Goal: Task Accomplishment & Management: Complete application form

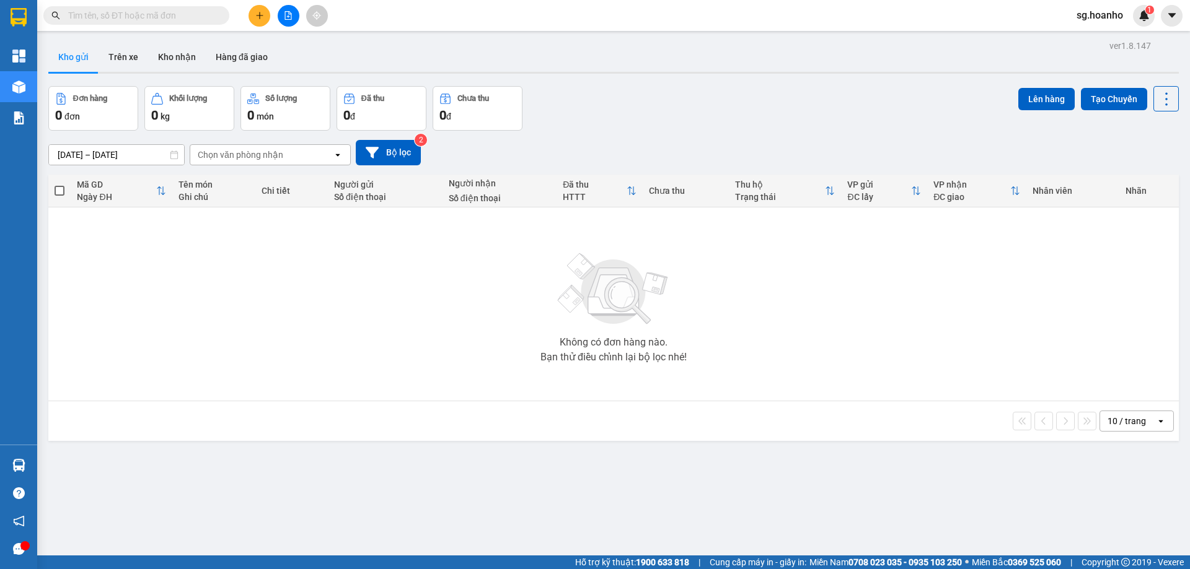
click at [196, 10] on input "text" at bounding box center [141, 16] width 146 height 14
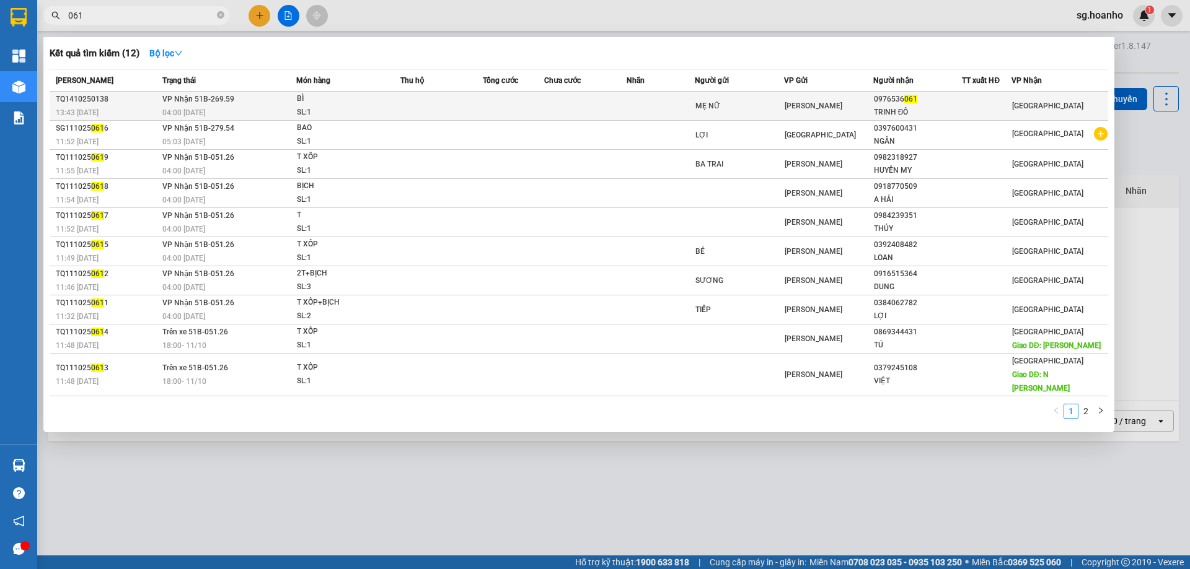
type input "061"
click at [585, 99] on td at bounding box center [585, 106] width 82 height 29
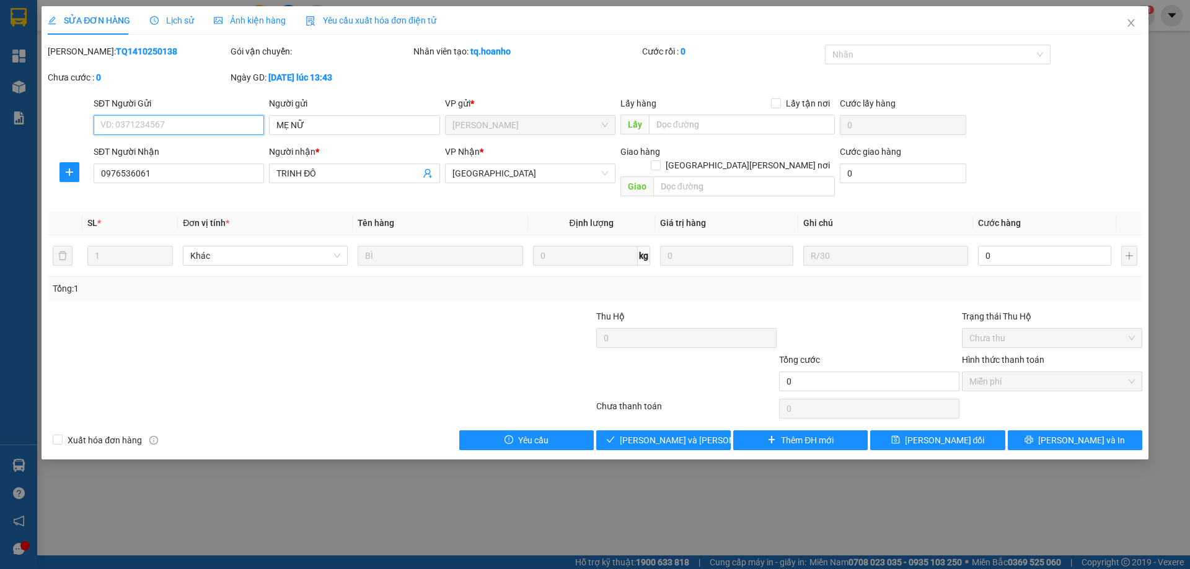
type input "MẸ NỮ"
type input "0976536061"
type input "TRINH ĐÔ"
click at [665, 434] on span "Giao hàng" at bounding box center [671, 441] width 40 height 14
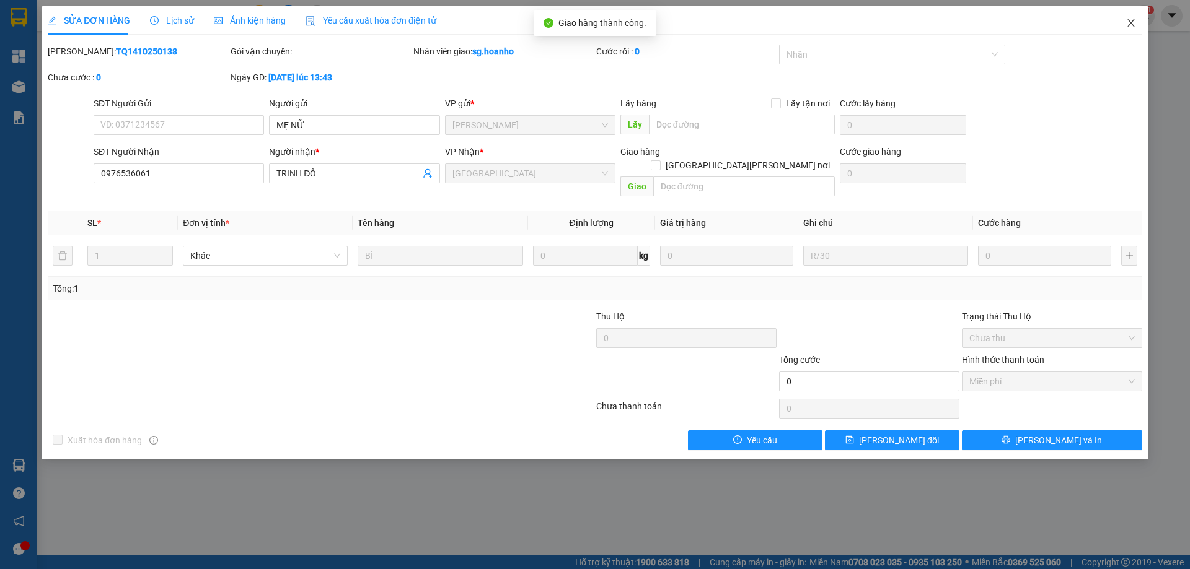
click at [1132, 18] on span "Close" at bounding box center [1130, 23] width 35 height 35
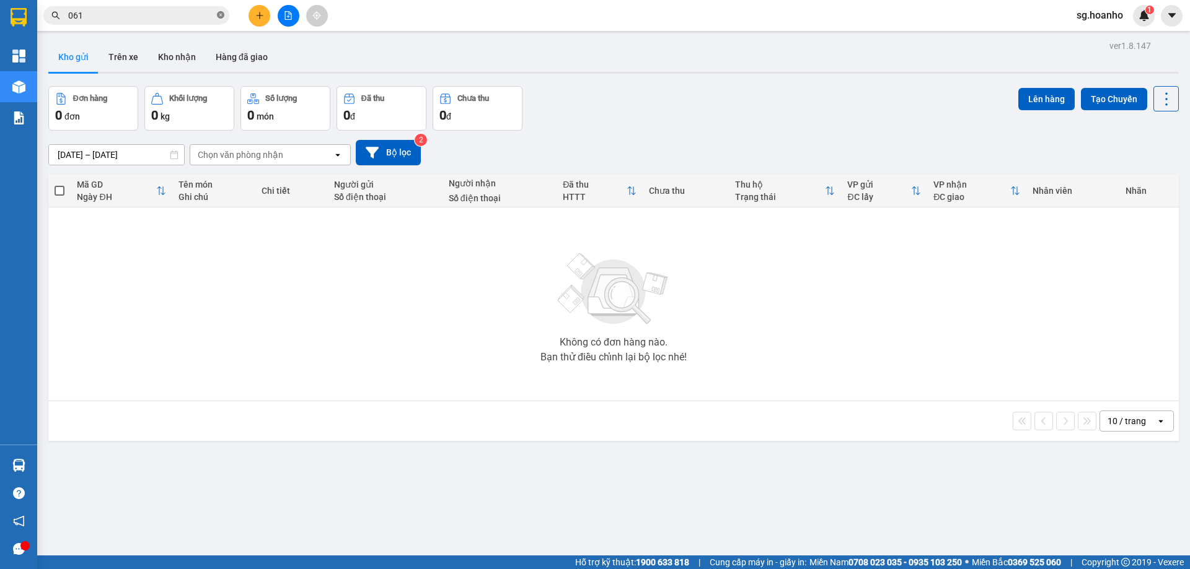
click at [222, 15] on icon "close-circle" at bounding box center [220, 14] width 7 height 7
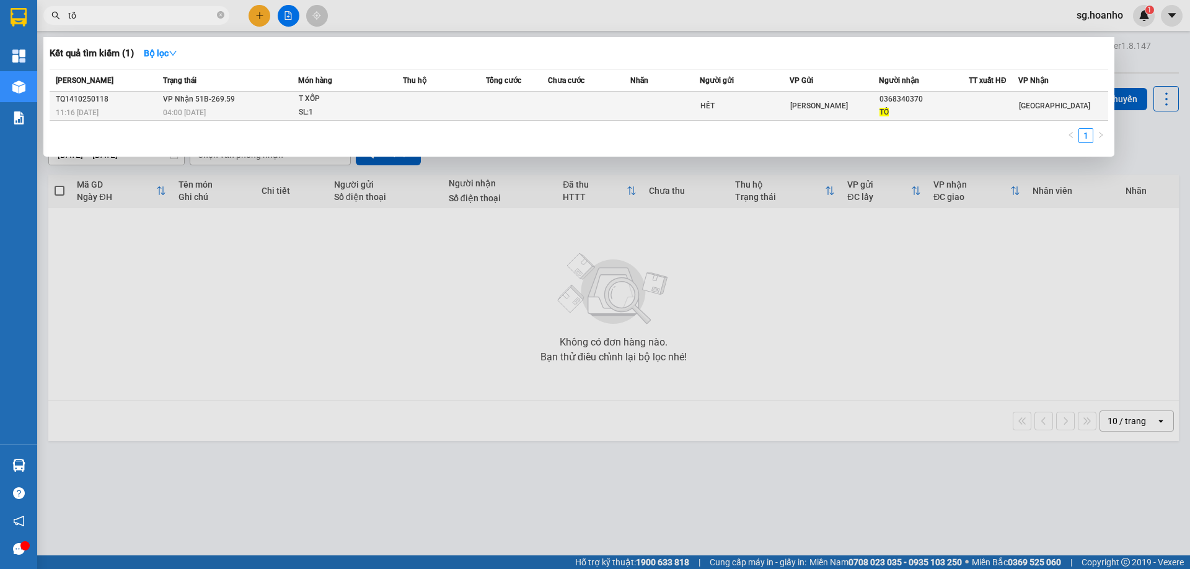
type input "tố"
click at [794, 107] on span "[PERSON_NAME]" at bounding box center [819, 106] width 58 height 9
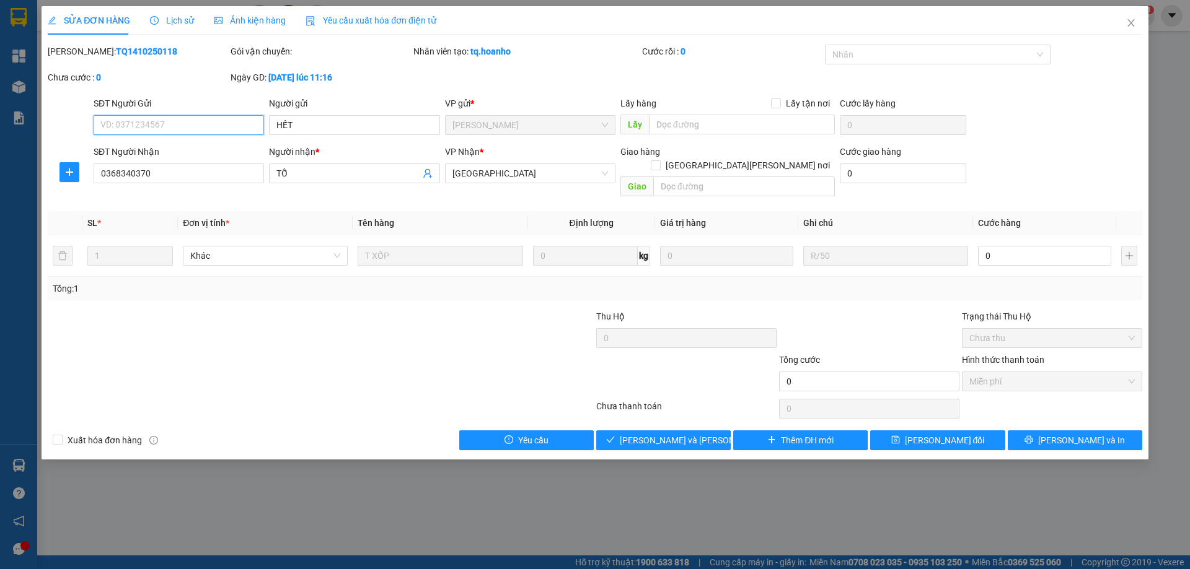
type input "HẾT"
type input "0368340370"
type input "TỐ"
click at [690, 434] on span "Giao hàng" at bounding box center [671, 441] width 40 height 14
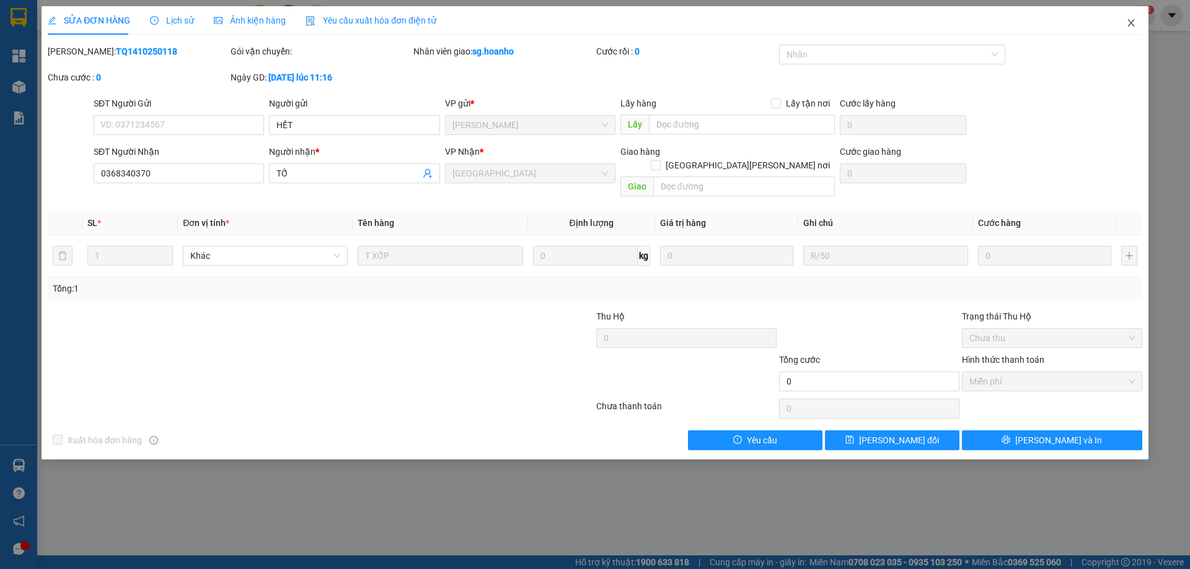
click at [1128, 25] on icon "close" at bounding box center [1131, 23] width 10 height 10
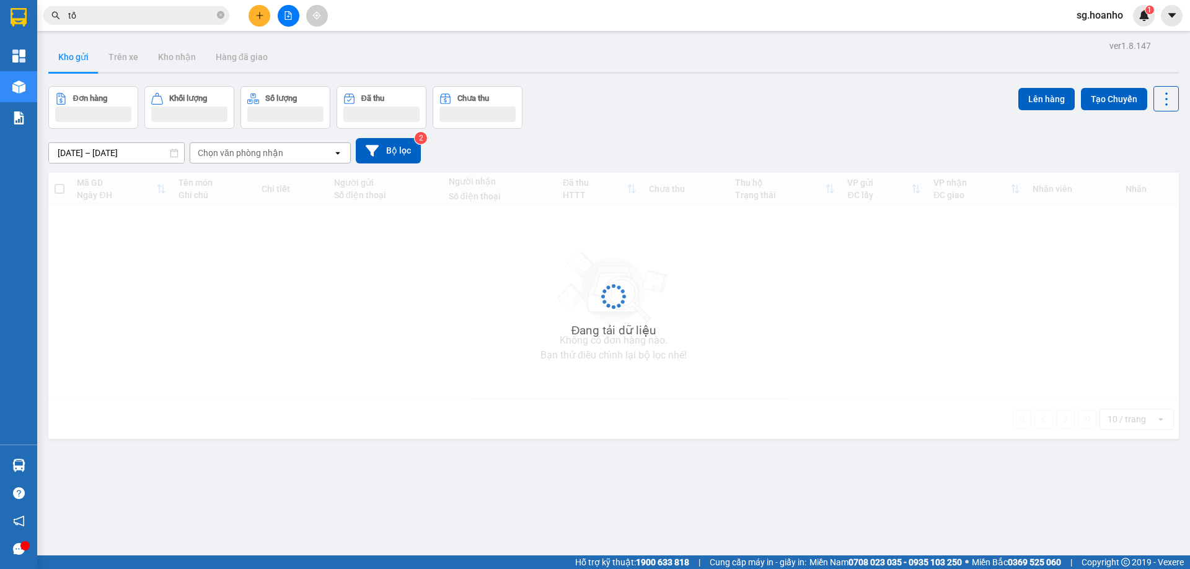
click at [220, 16] on icon "close-circle" at bounding box center [220, 14] width 7 height 7
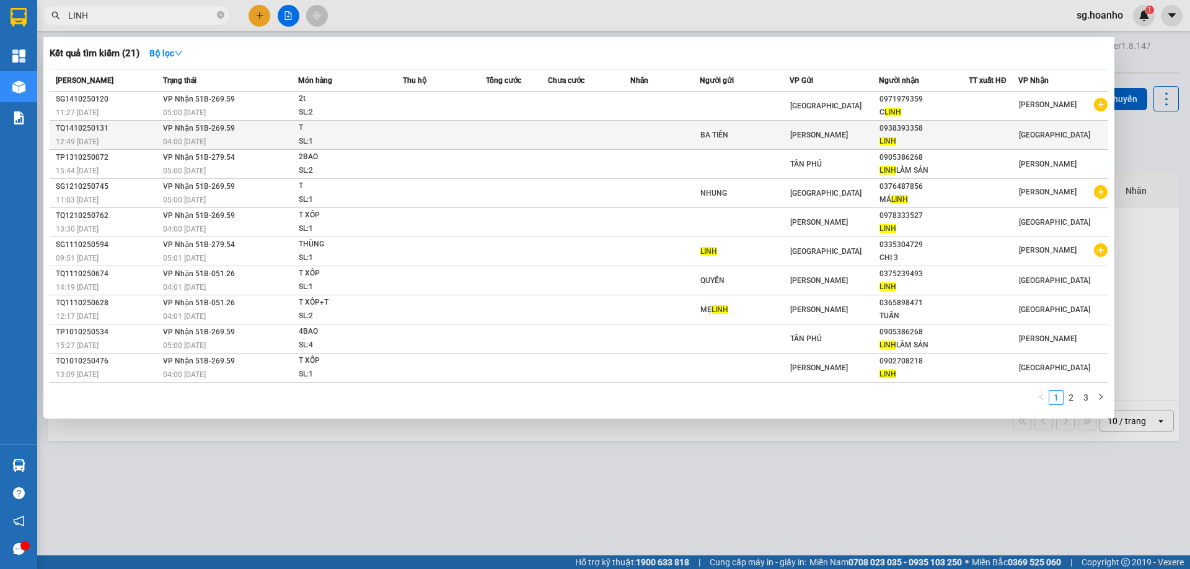
type input "LINH"
click at [750, 129] on div "BA TIẾN" at bounding box center [744, 135] width 89 height 13
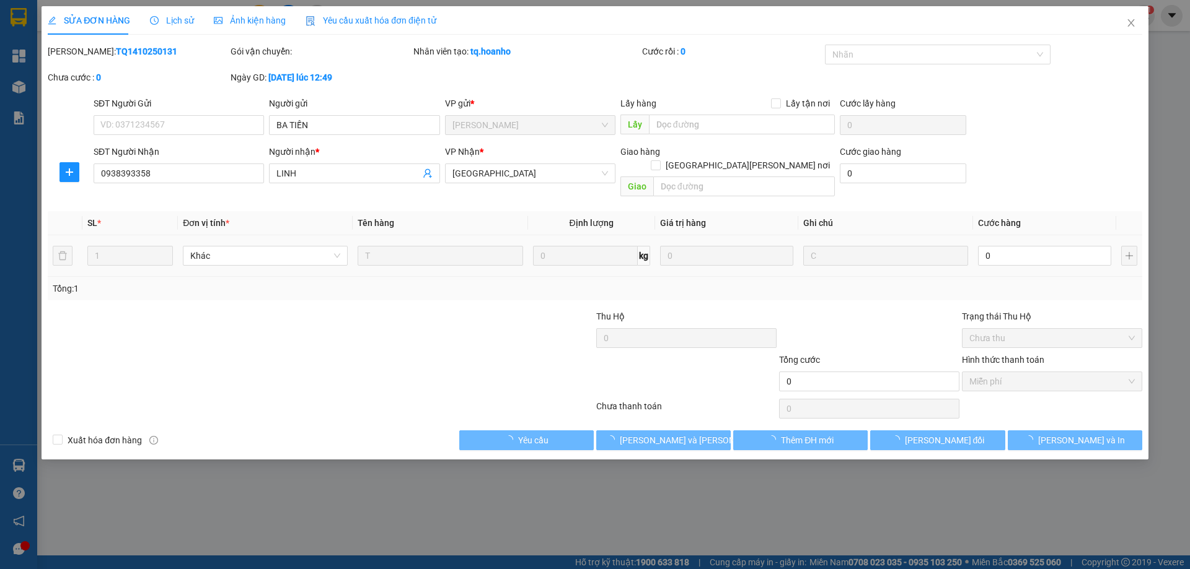
type input "BA TIẾN"
type input "0938393358"
type input "LINH"
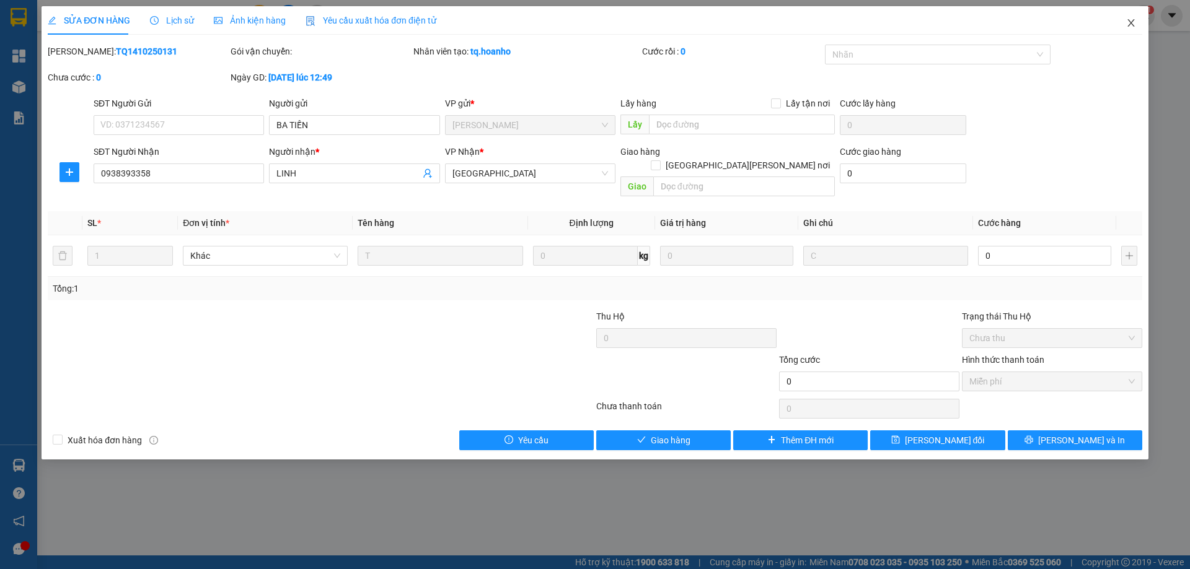
click at [1132, 17] on span "Close" at bounding box center [1130, 23] width 35 height 35
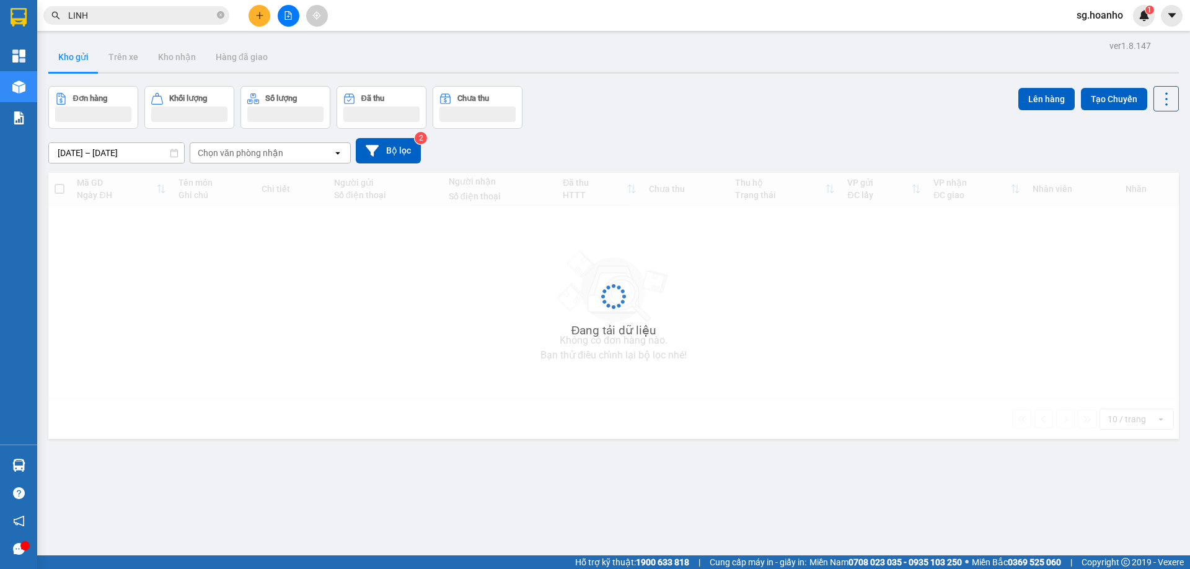
click at [219, 13] on icon "close-circle" at bounding box center [220, 14] width 7 height 7
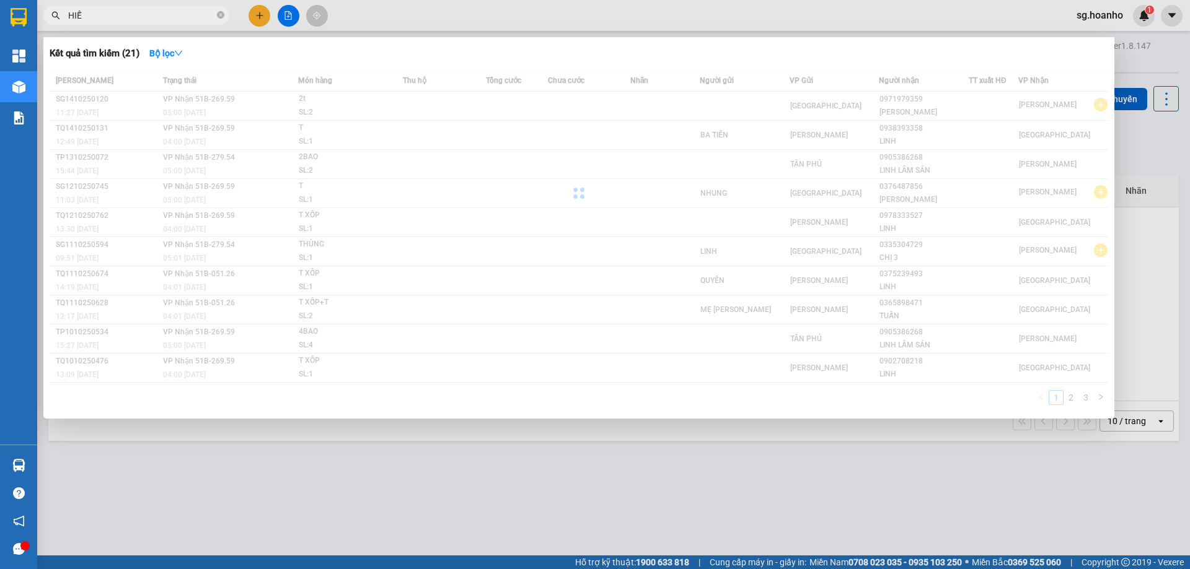
type input "HIẾU"
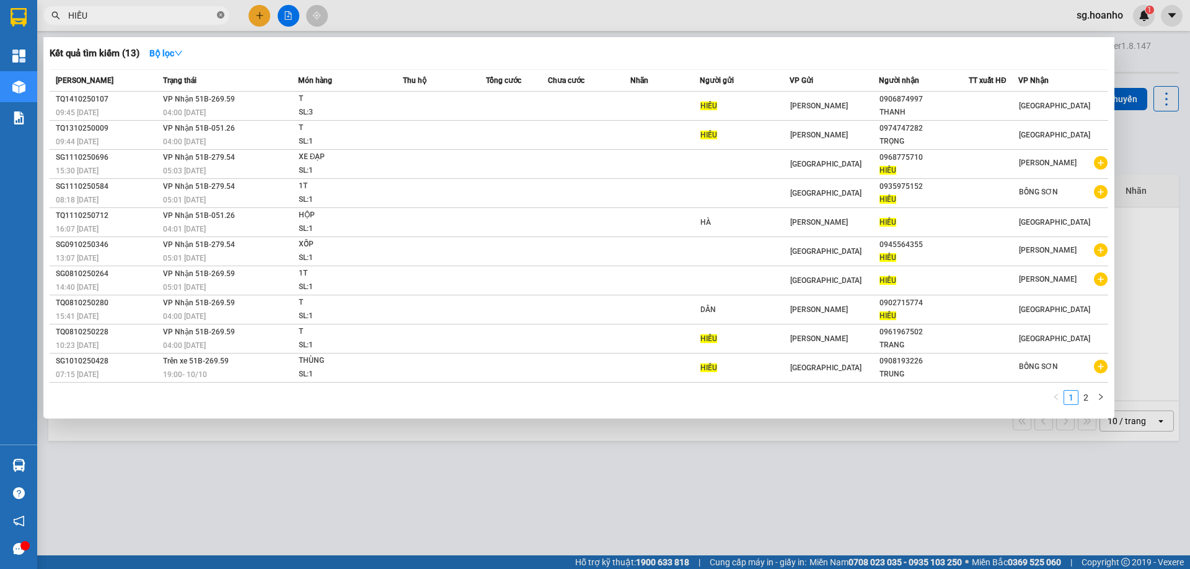
click at [220, 12] on icon "close-circle" at bounding box center [220, 14] width 7 height 7
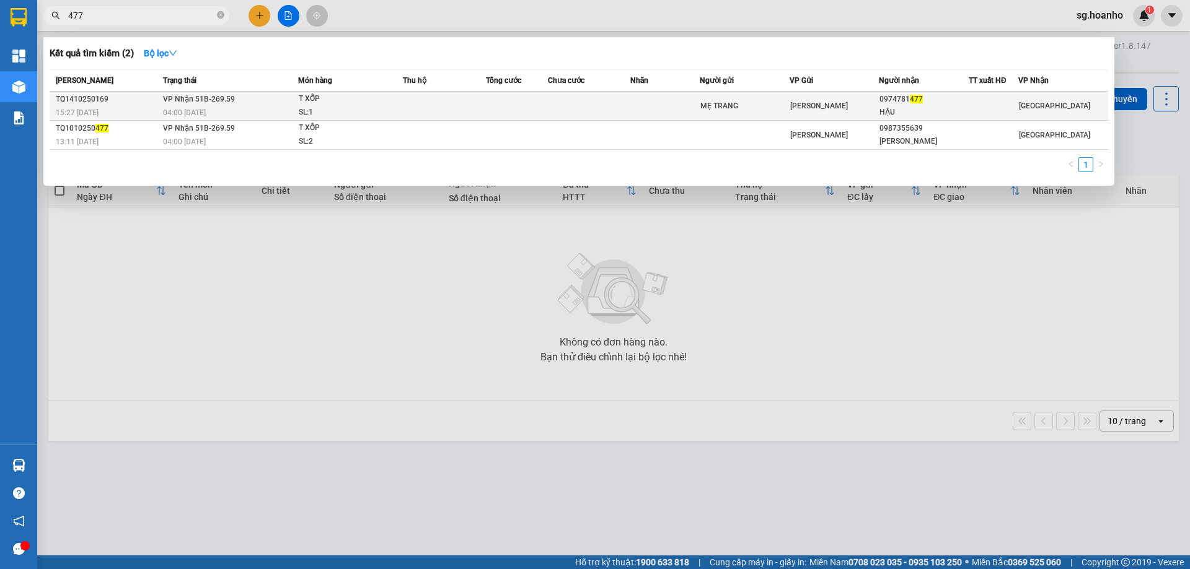
type input "477"
click at [651, 108] on td at bounding box center [664, 106] width 69 height 29
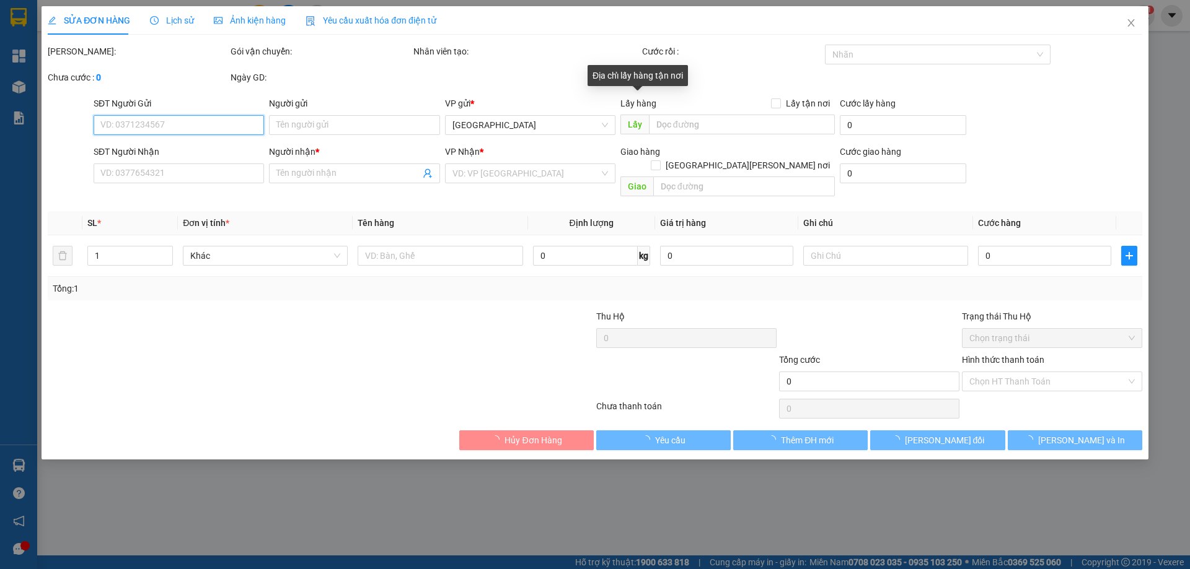
type input "MẸ TRANG"
type input "0974781477"
type input "HẬU"
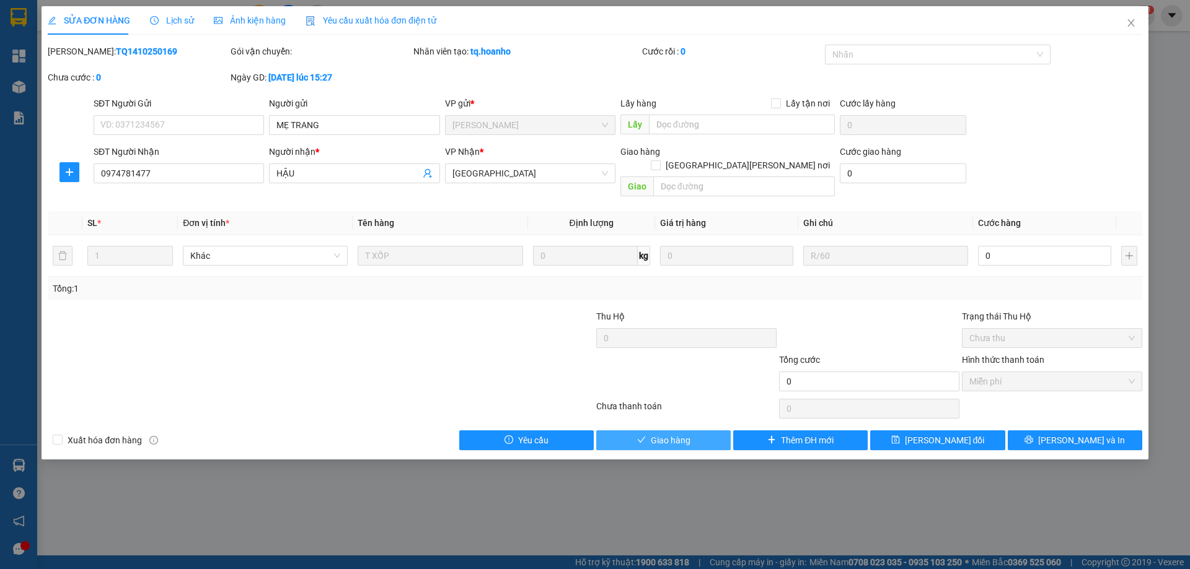
click at [641, 437] on icon "check" at bounding box center [641, 440] width 8 height 6
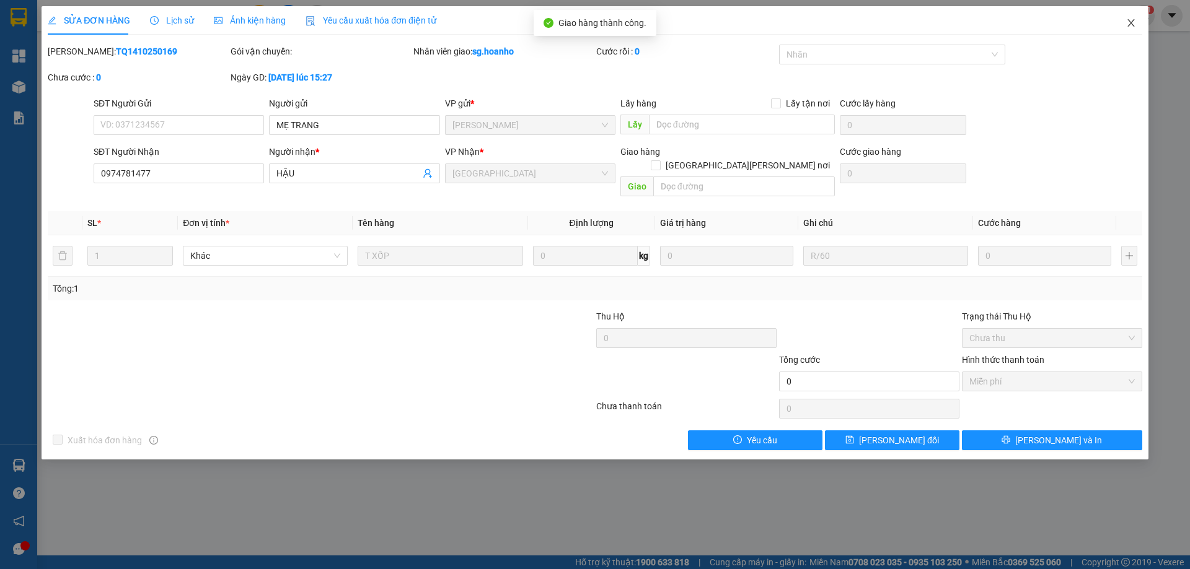
click at [1133, 19] on span "Close" at bounding box center [1130, 23] width 35 height 35
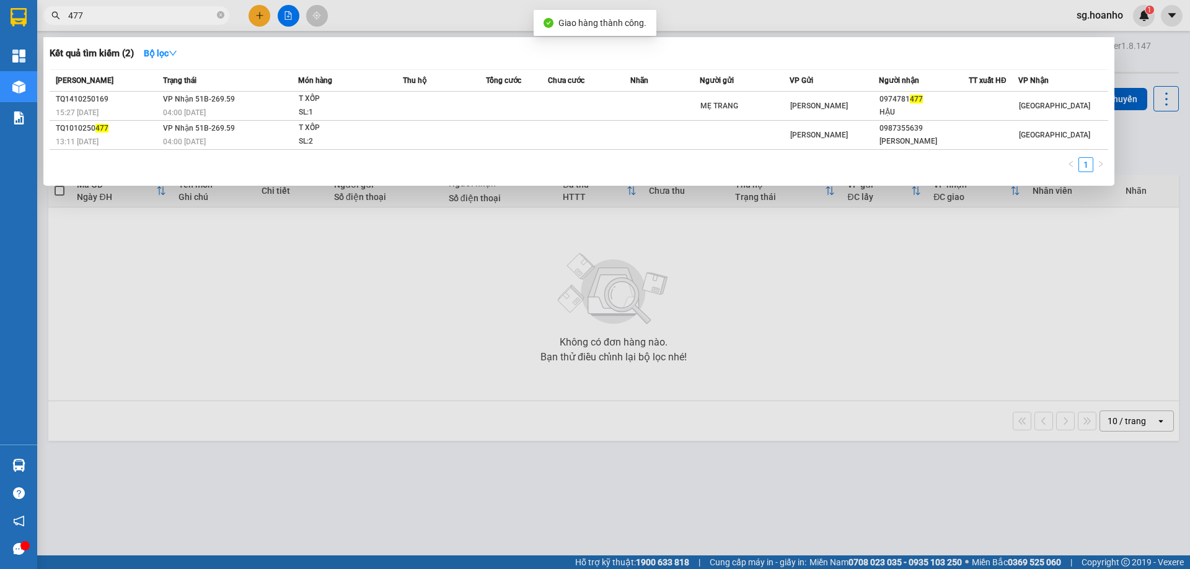
click at [167, 12] on input "477" at bounding box center [141, 16] width 146 height 14
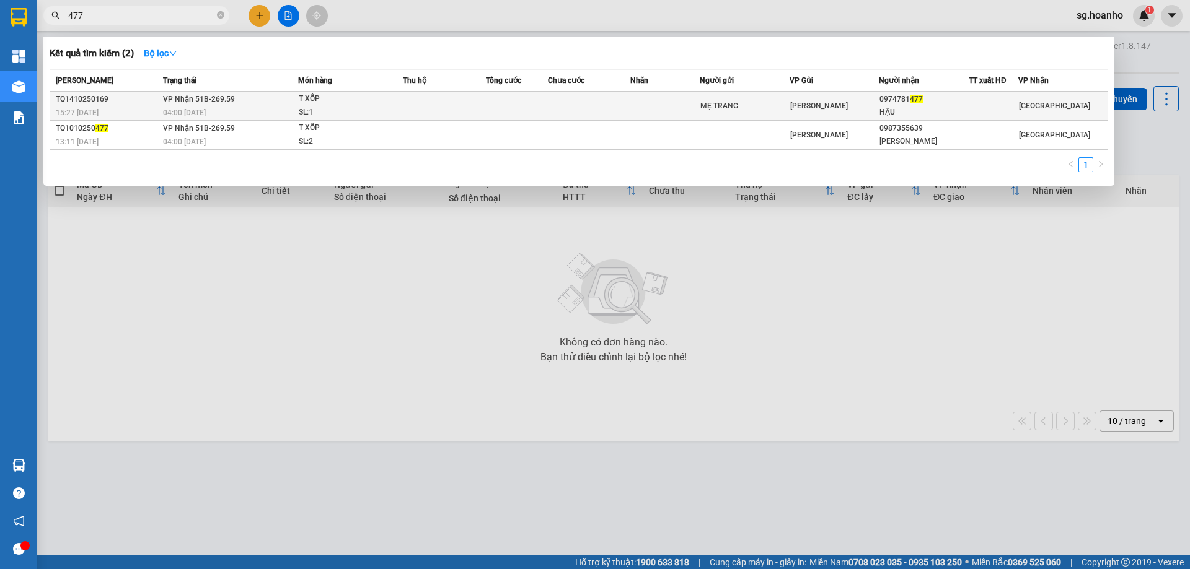
click at [765, 103] on div "MẸ TRANG" at bounding box center [744, 106] width 89 height 13
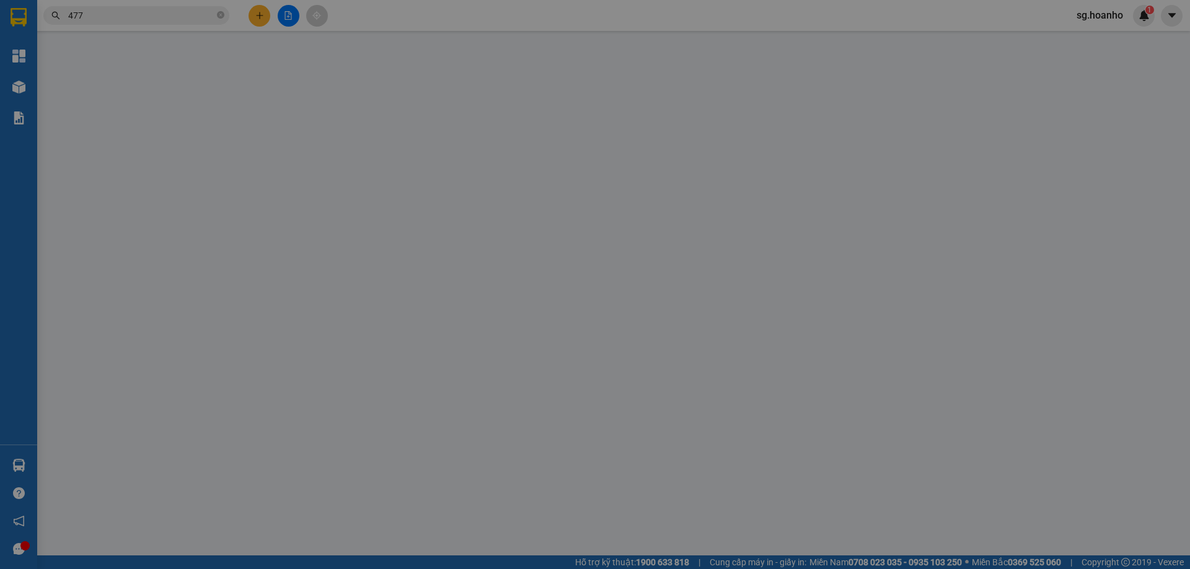
type input "MẸ TRANG"
type input "0974781477"
type input "HẬU"
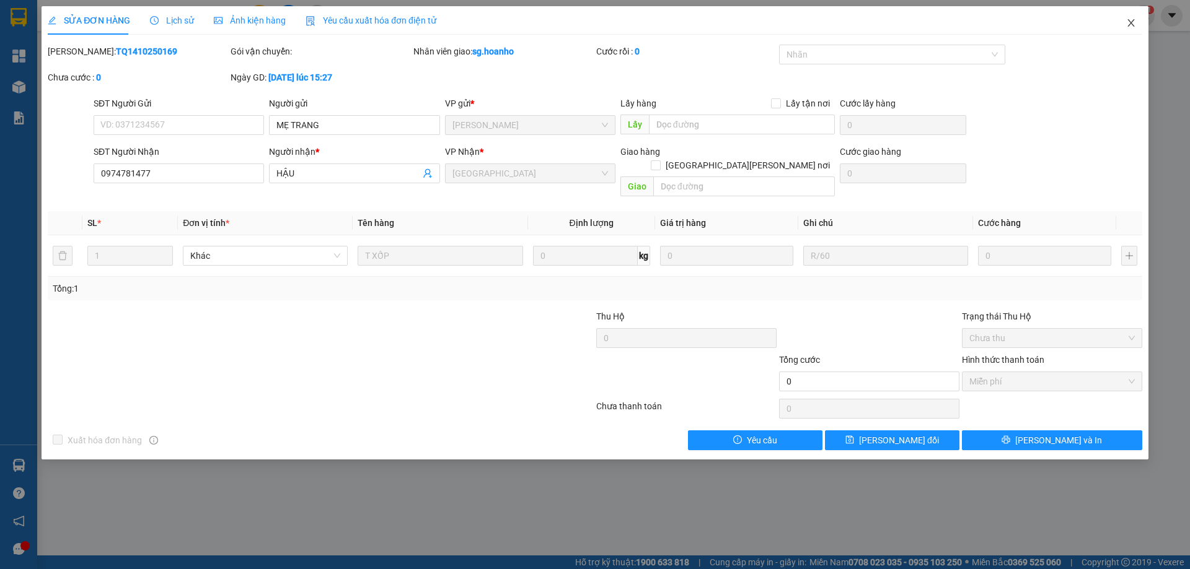
click at [1131, 20] on icon "close" at bounding box center [1131, 23] width 10 height 10
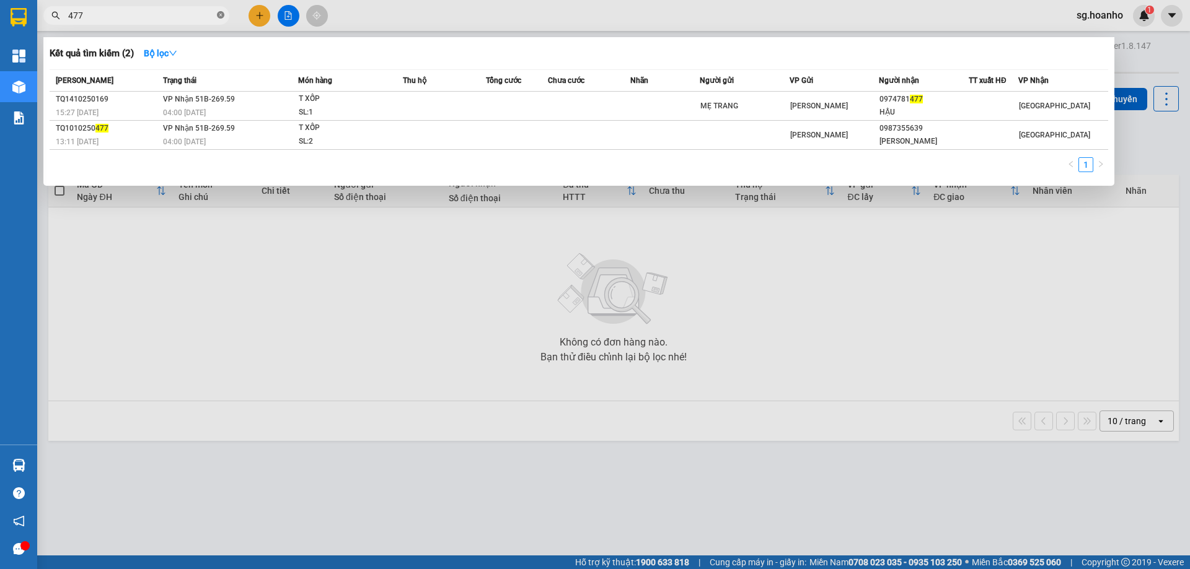
click at [218, 12] on icon "close-circle" at bounding box center [220, 14] width 7 height 7
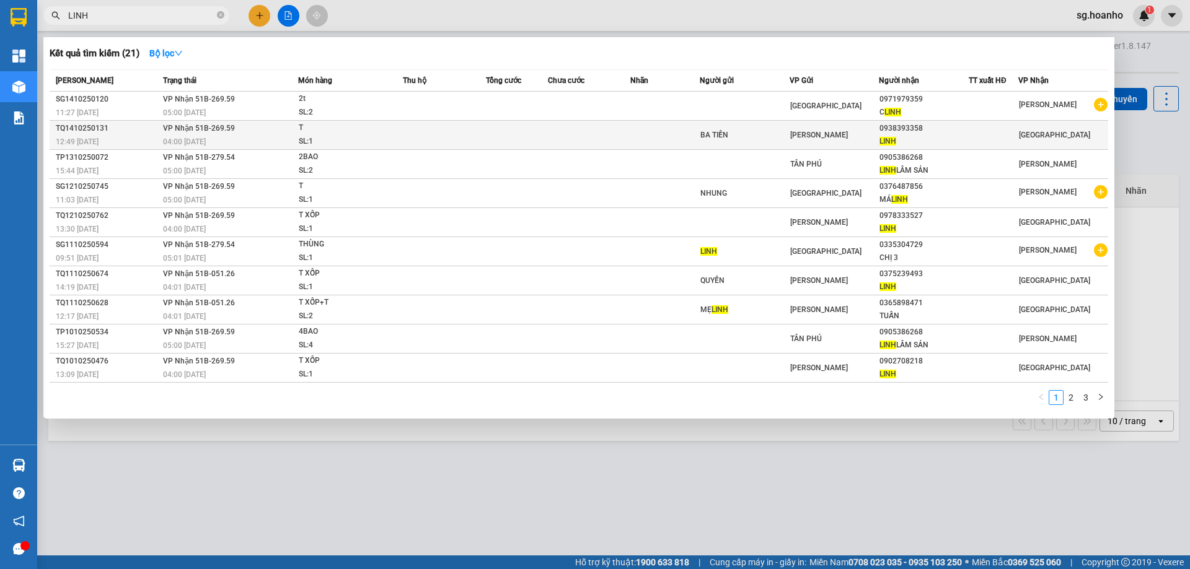
type input "LINH"
click at [784, 127] on td "BA TIẾN" at bounding box center [745, 135] width 90 height 29
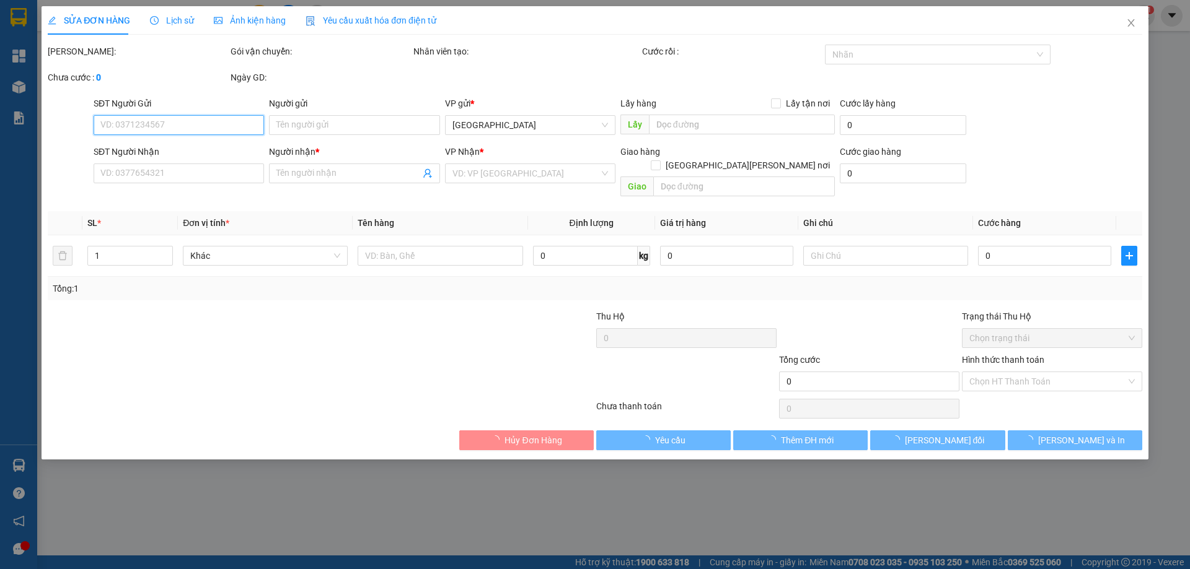
type input "BA TIẾN"
type input "0938393358"
type input "LINH"
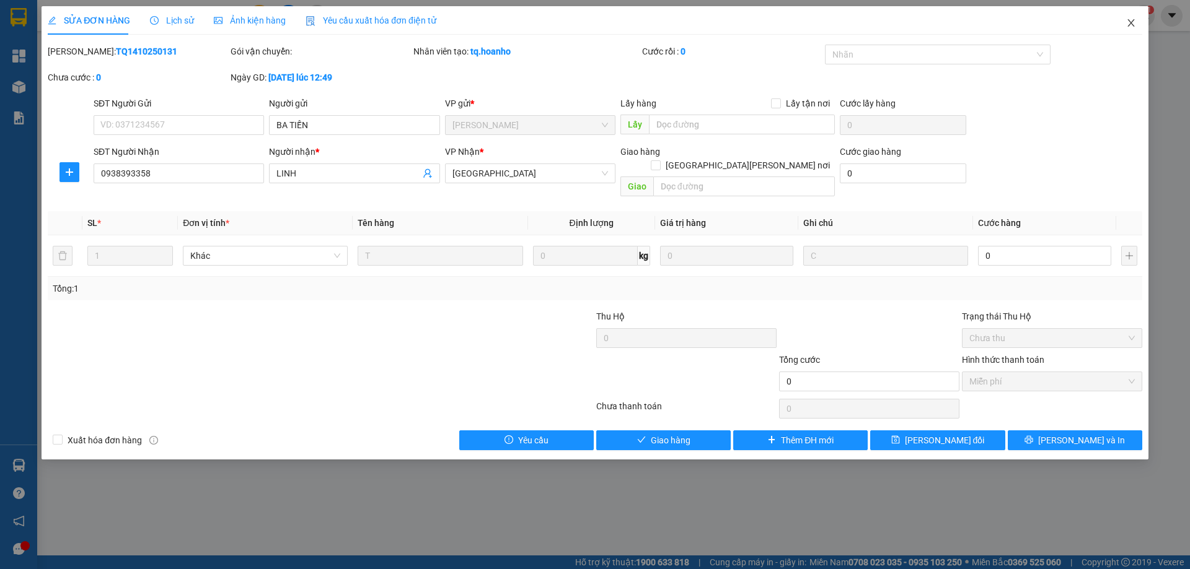
click at [1135, 19] on icon "close" at bounding box center [1131, 23] width 10 height 10
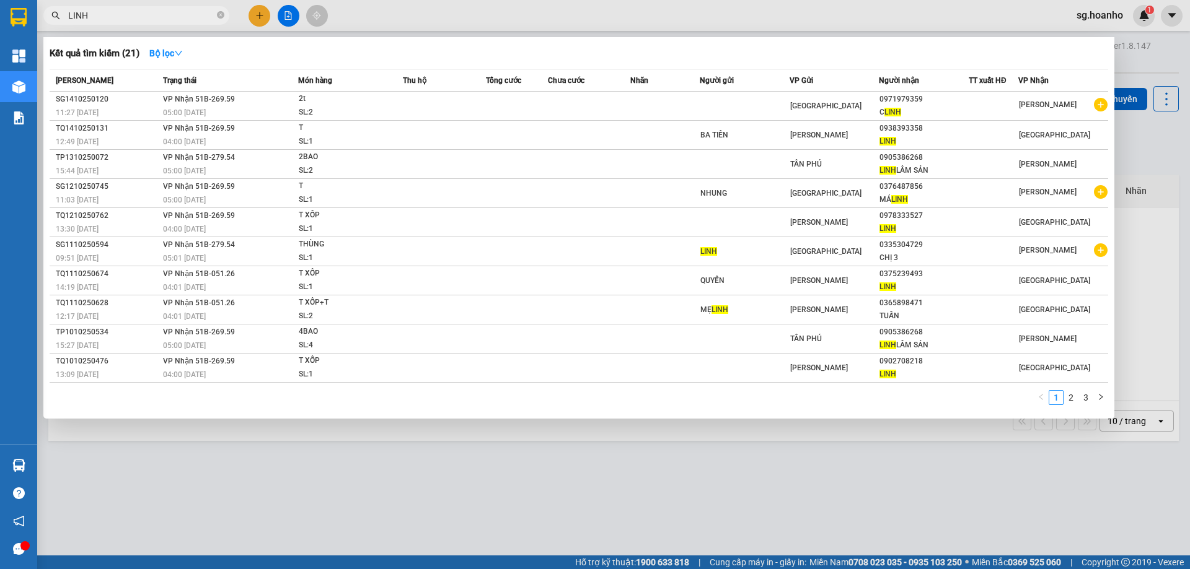
click at [154, 19] on input "LINH" at bounding box center [141, 16] width 146 height 14
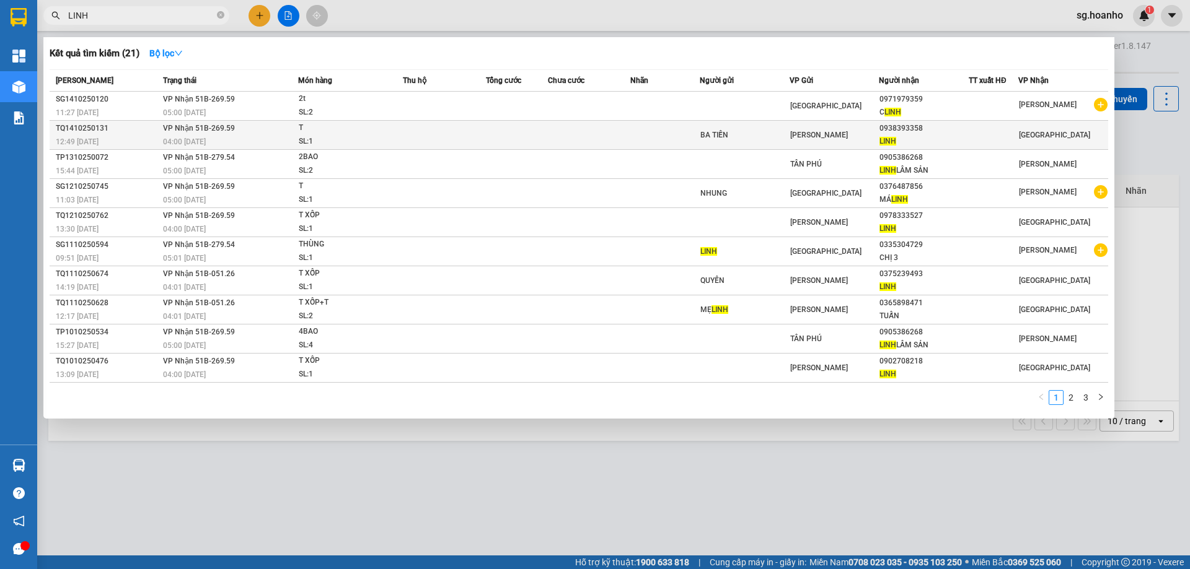
click at [696, 132] on td at bounding box center [664, 135] width 69 height 29
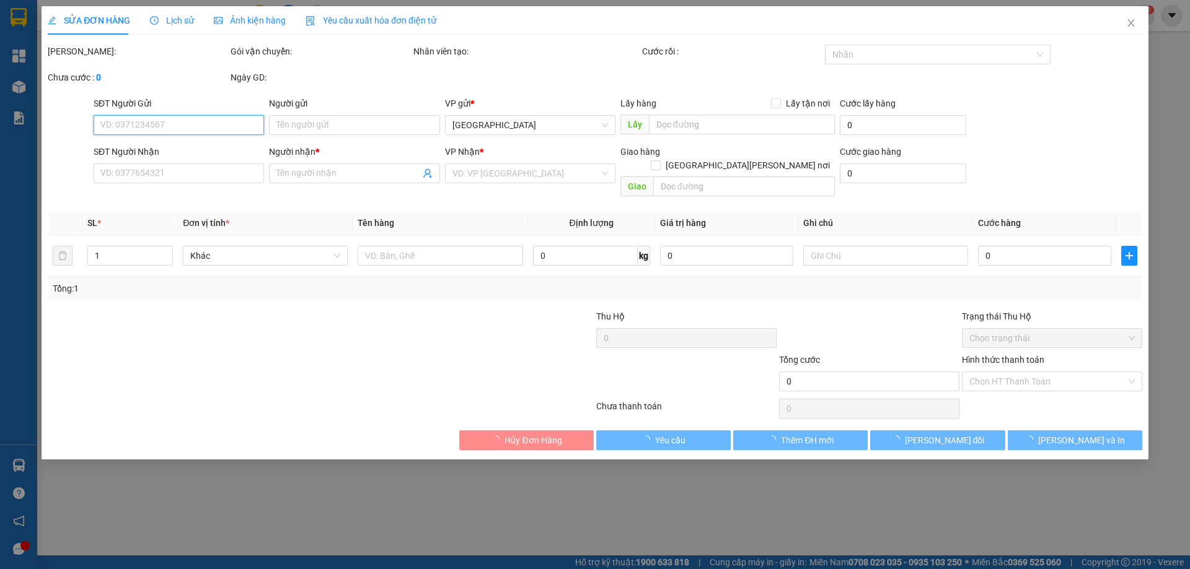
type input "BA TIẾN"
type input "0938393358"
type input "LINH"
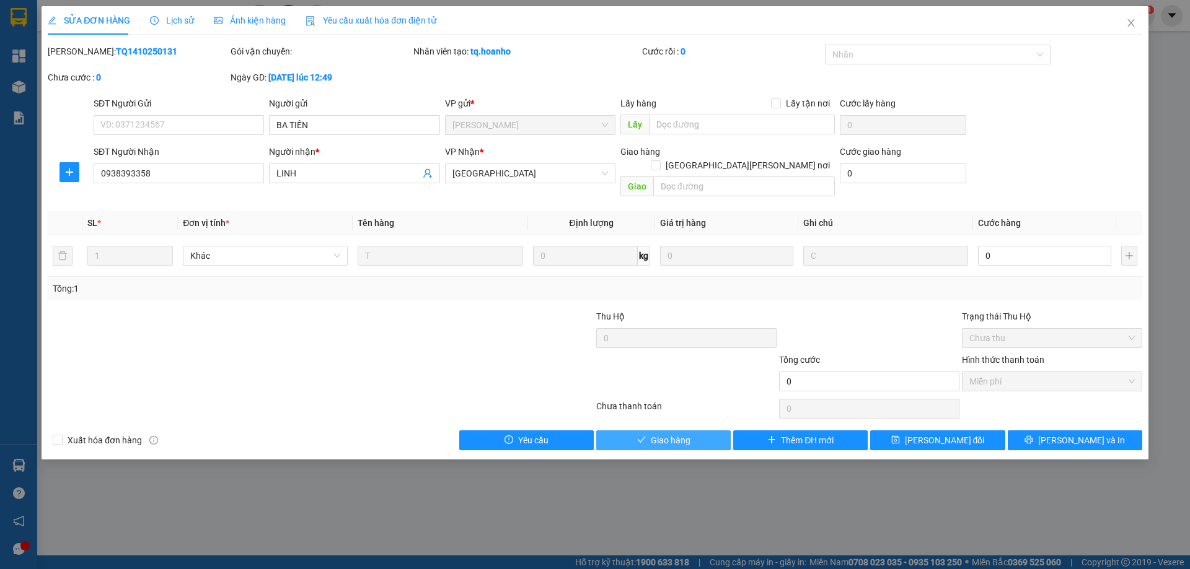
click at [718, 431] on button "Giao hàng" at bounding box center [663, 441] width 134 height 20
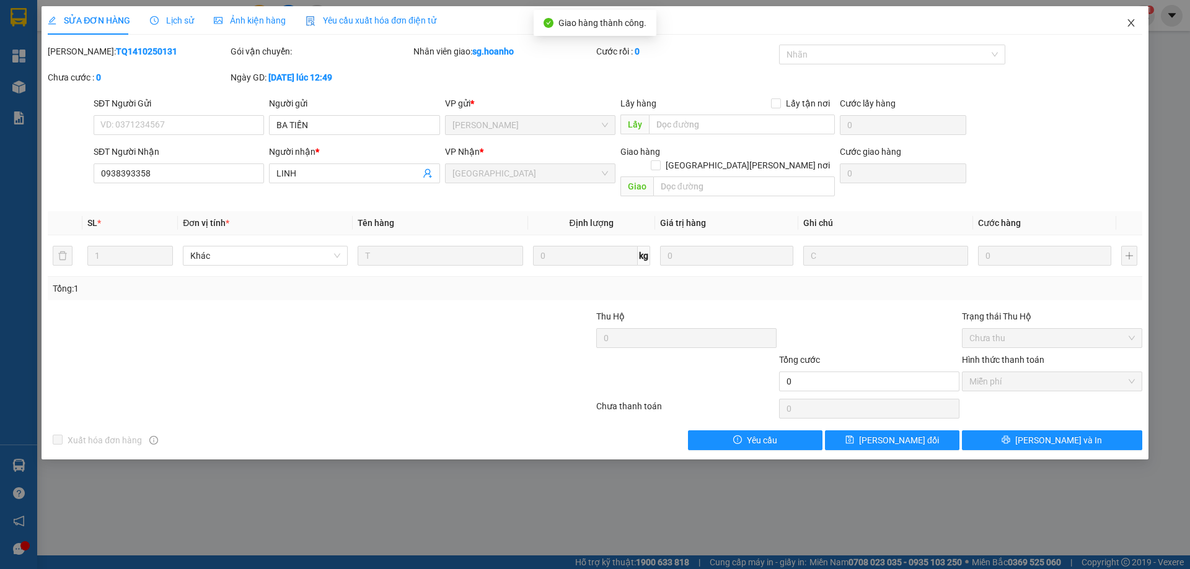
click at [1132, 22] on icon "close" at bounding box center [1130, 22] width 7 height 7
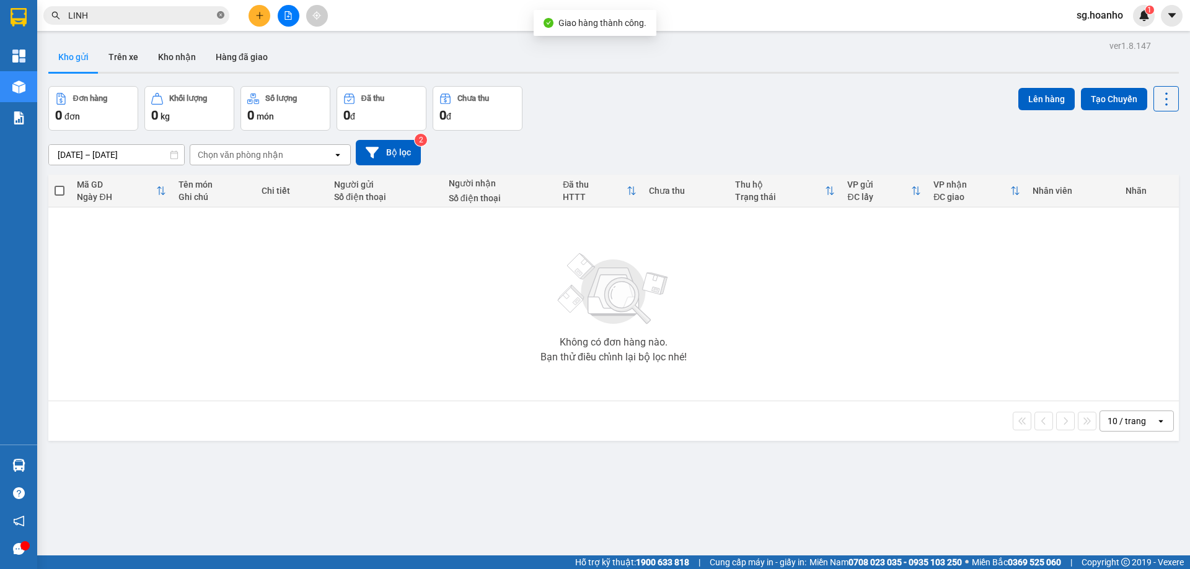
click at [219, 11] on span at bounding box center [220, 16] width 7 height 12
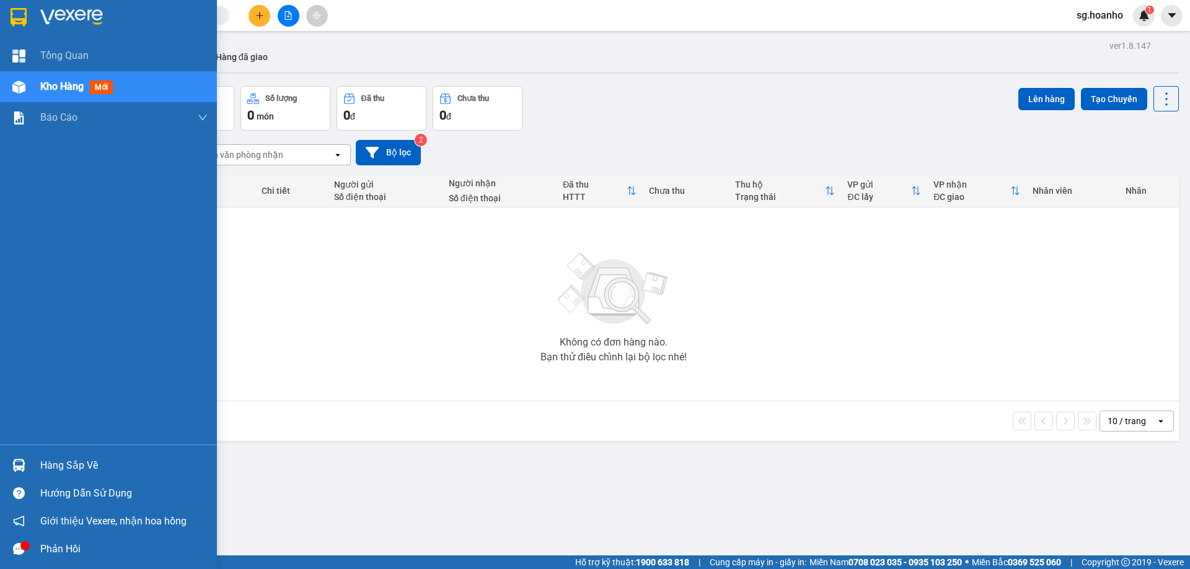
click at [27, 27] on div at bounding box center [19, 17] width 22 height 22
